Goal: Transaction & Acquisition: Download file/media

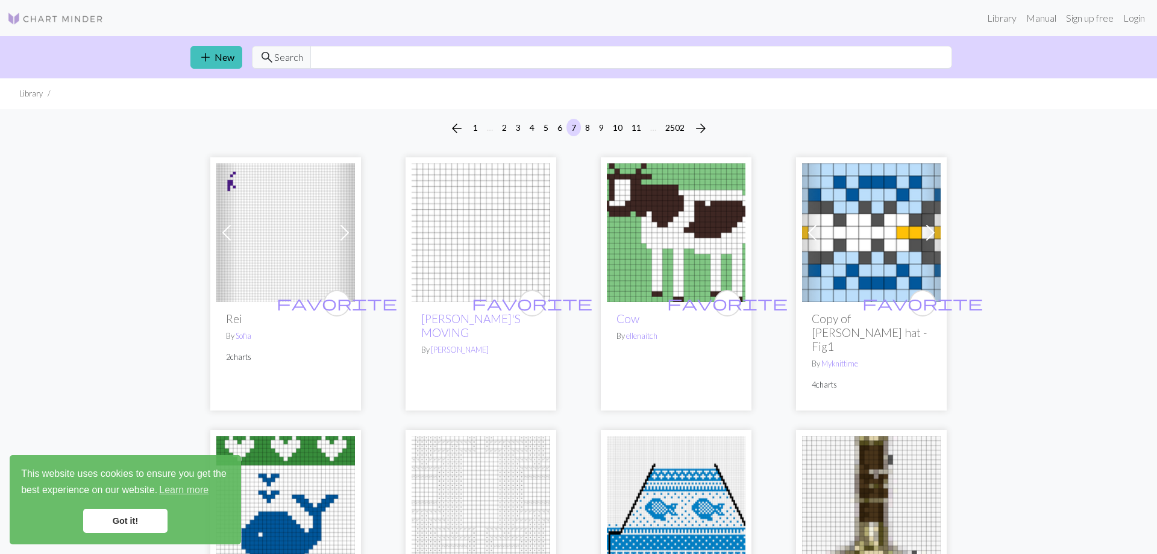
click at [31, 16] on img at bounding box center [55, 18] width 96 height 14
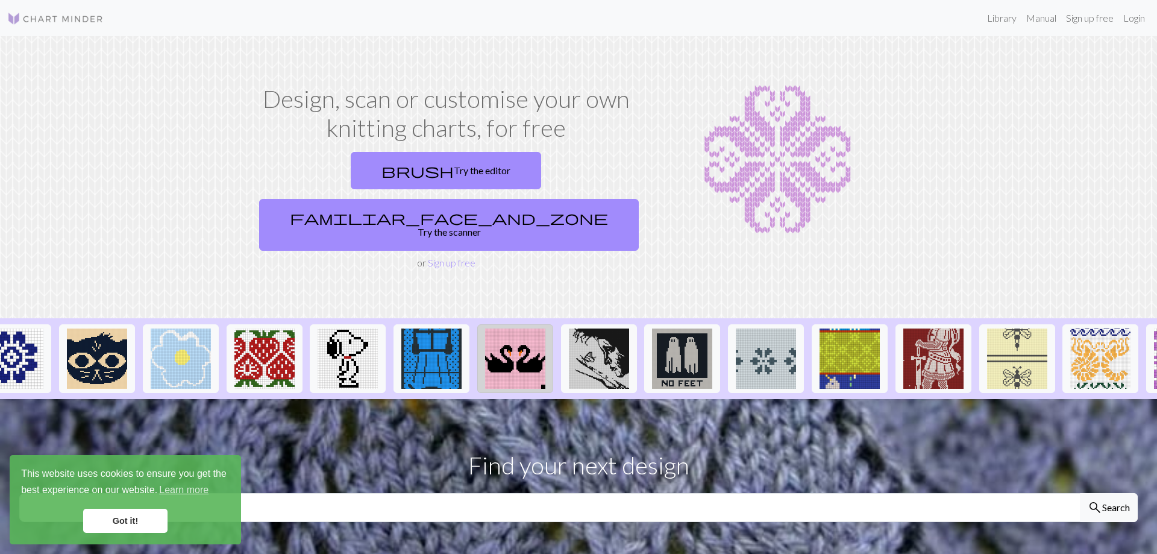
click at [485, 328] on img at bounding box center [515, 358] width 60 height 60
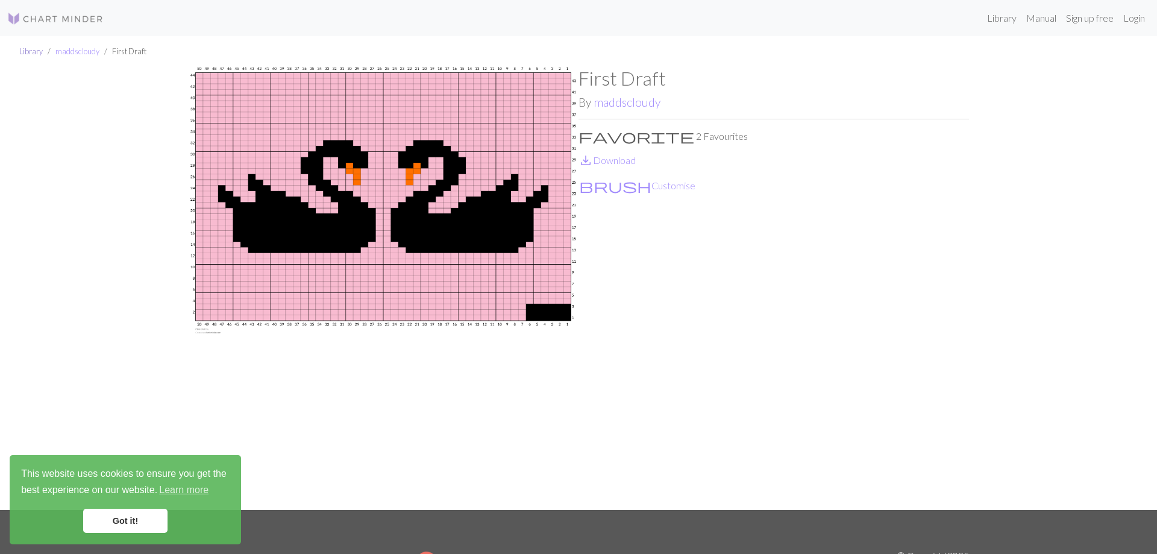
click at [30, 52] on link "Library" at bounding box center [31, 51] width 24 height 10
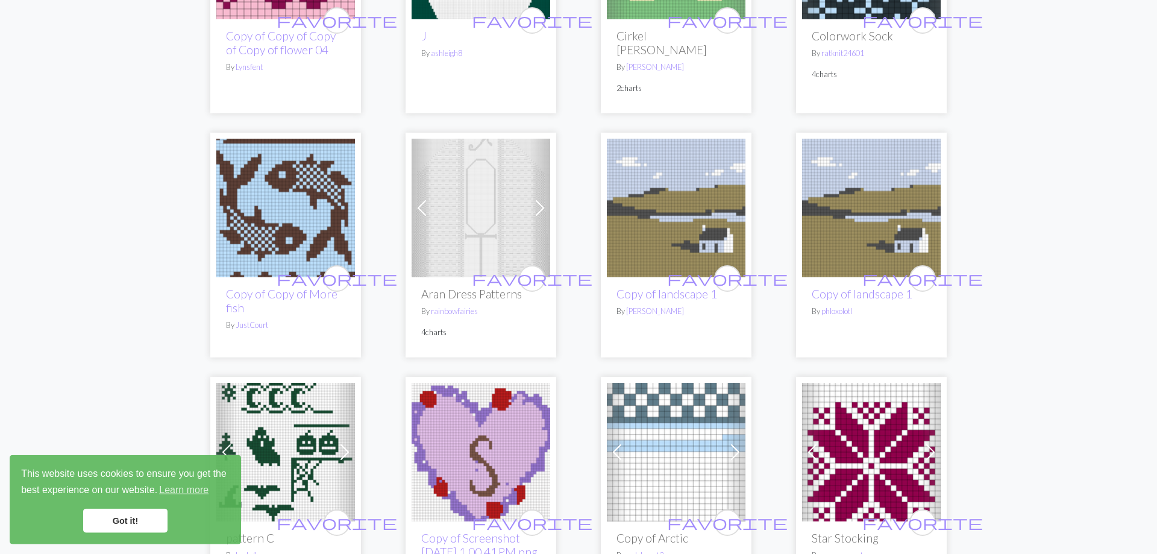
scroll to position [983, 0]
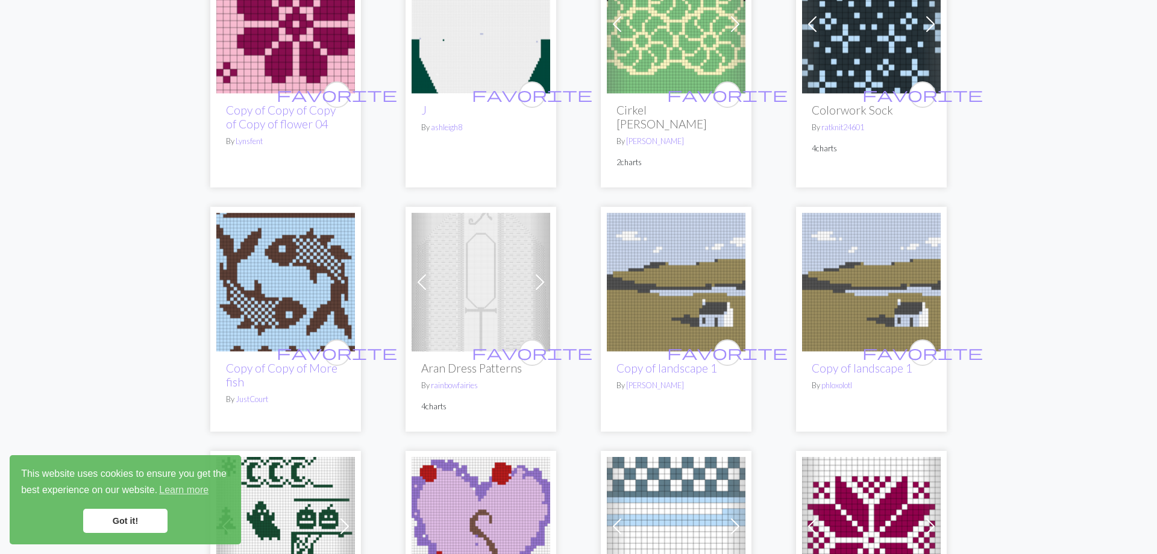
click at [903, 213] on img at bounding box center [871, 282] width 139 height 139
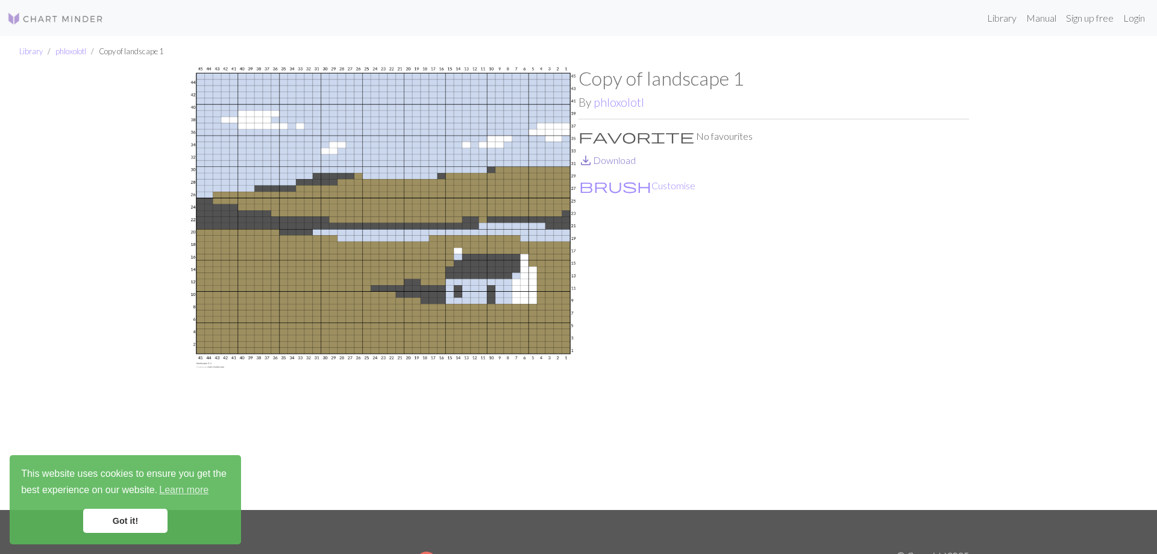
click at [607, 154] on link "save_alt Download" at bounding box center [606, 159] width 57 height 11
